Goal: Information Seeking & Learning: Check status

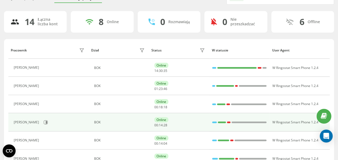
scroll to position [54, 0]
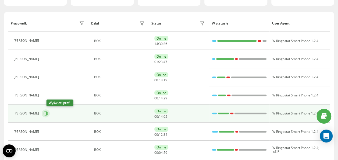
click at [48, 111] on icon at bounding box center [46, 113] width 4 height 4
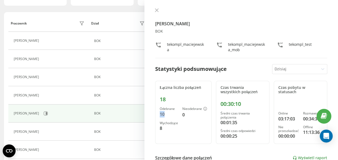
drag, startPoint x: 159, startPoint y: 113, endPoint x: 168, endPoint y: 113, distance: 9.2
click at [168, 113] on div "Łączna liczba połączeń 18 Odebrane 10 Nieodebrane 0 Wychodzące 8" at bounding box center [183, 112] width 56 height 63
drag, startPoint x: 168, startPoint y: 113, endPoint x: 175, endPoint y: 118, distance: 8.8
click at [175, 118] on div "Odebrane 10 Nieodebrane 0 Wychodzące 8" at bounding box center [183, 119] width 47 height 24
click at [183, 54] on div "[PERSON_NAME] BOK tekompl_maciejewska tekompl_maciejewska_mob tekompl_test" at bounding box center [241, 33] width 172 height 50
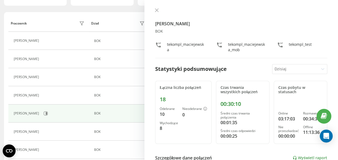
click at [156, 7] on div "[PERSON_NAME] BOK tekompl_maciejewska tekompl_maciejewska_mob tekompl_test Stat…" at bounding box center [241, 80] width 194 height 160
click at [156, 9] on icon at bounding box center [157, 10] width 4 height 4
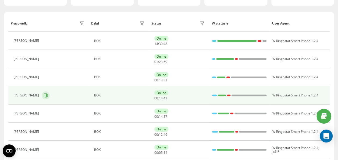
click at [44, 93] on icon at bounding box center [46, 95] width 4 height 4
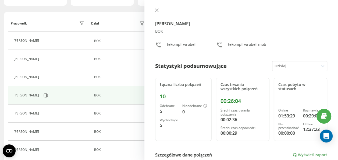
click at [158, 9] on icon at bounding box center [157, 10] width 4 height 4
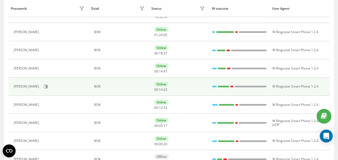
scroll to position [108, 0]
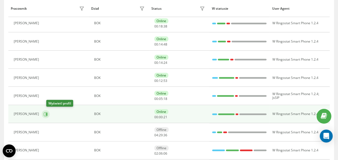
click at [48, 112] on icon at bounding box center [46, 114] width 4 height 4
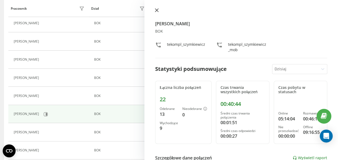
click at [158, 11] on icon at bounding box center [156, 10] width 3 height 3
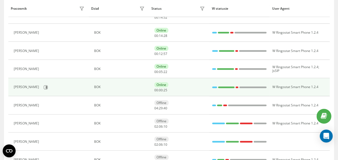
scroll to position [198, 0]
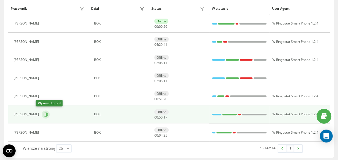
click at [43, 112] on button at bounding box center [46, 114] width 8 height 8
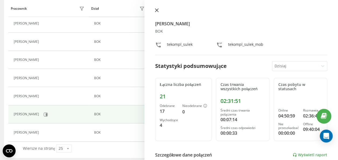
click at [157, 12] on button at bounding box center [156, 10] width 7 height 5
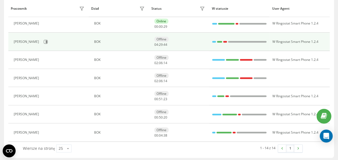
scroll to position [144, 0]
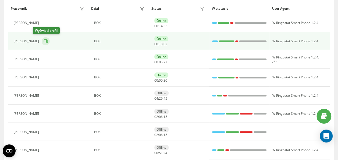
click at [42, 41] on button at bounding box center [46, 41] width 8 height 8
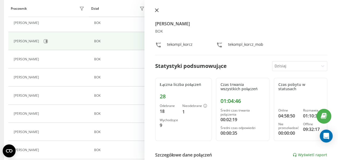
click at [156, 13] on button at bounding box center [156, 10] width 7 height 5
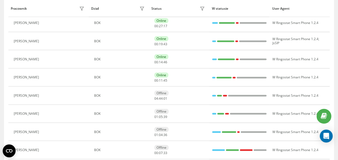
scroll to position [36, 0]
